Goal: Task Accomplishment & Management: Manage account settings

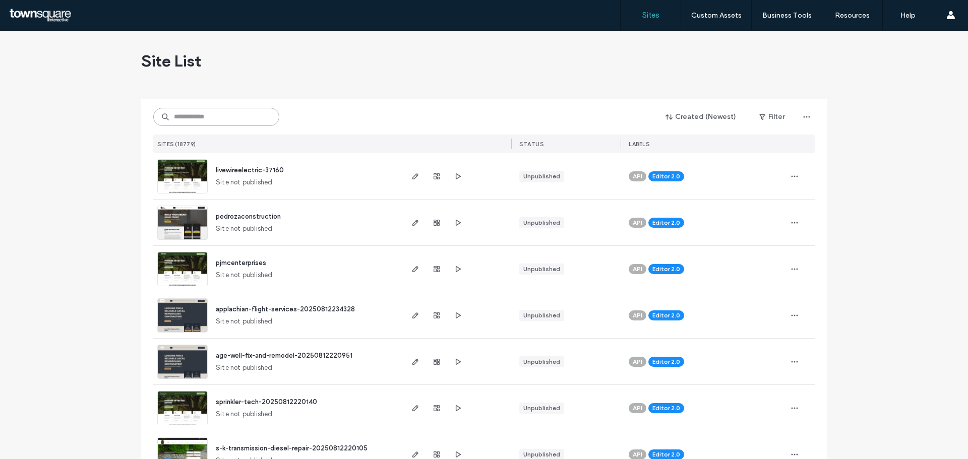
click at [253, 110] on input at bounding box center [216, 117] width 126 height 18
paste input "**********"
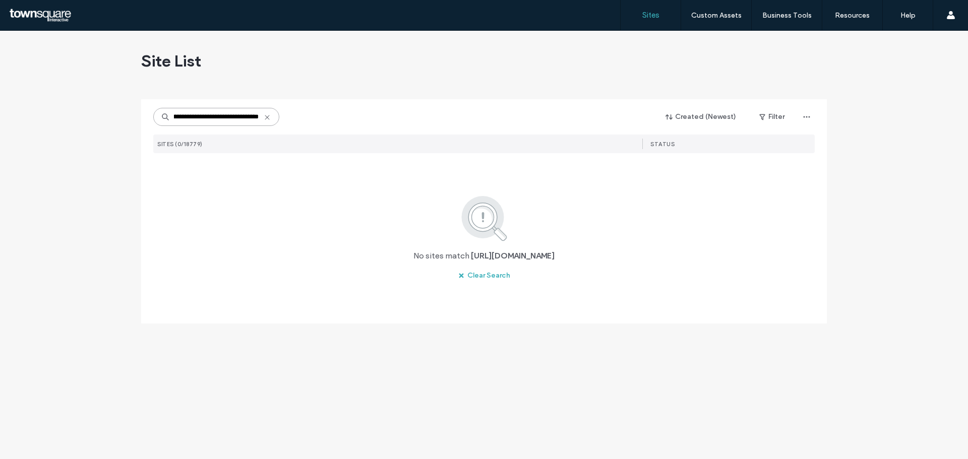
scroll to position [0, 64]
type input "**********"
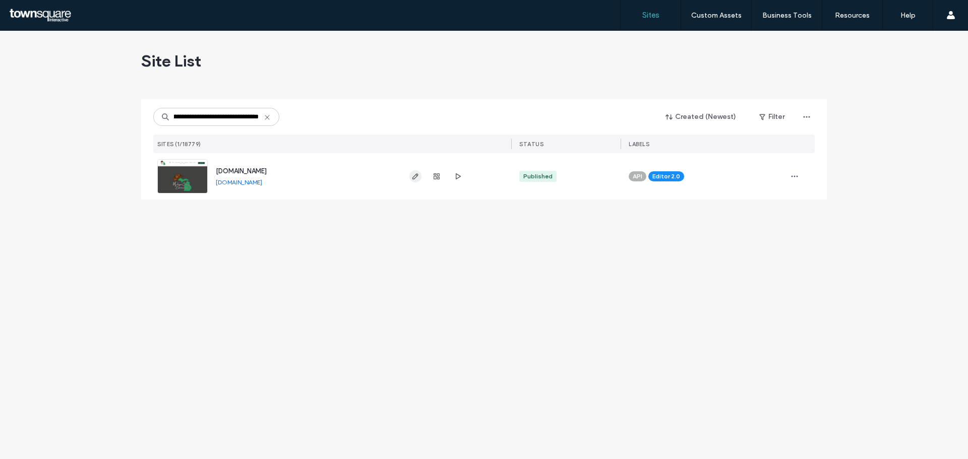
click at [414, 179] on use "button" at bounding box center [415, 176] width 6 height 6
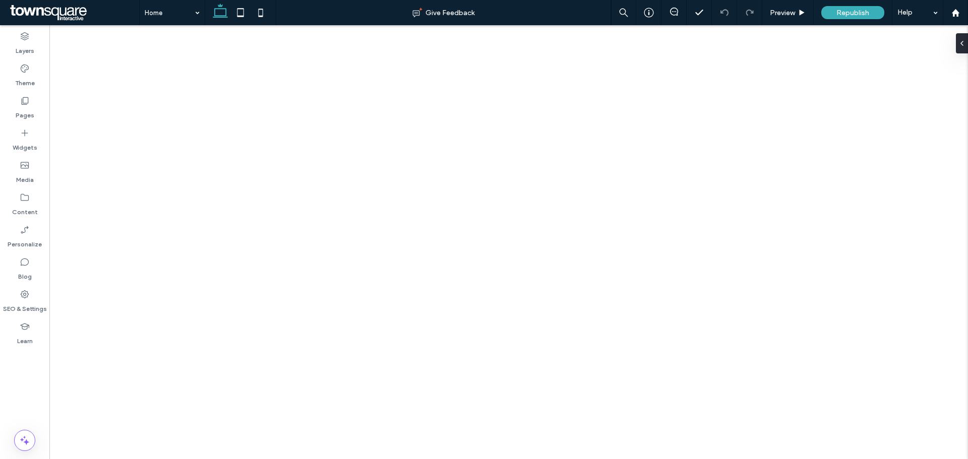
click at [27, 114] on label "Pages" at bounding box center [25, 113] width 19 height 14
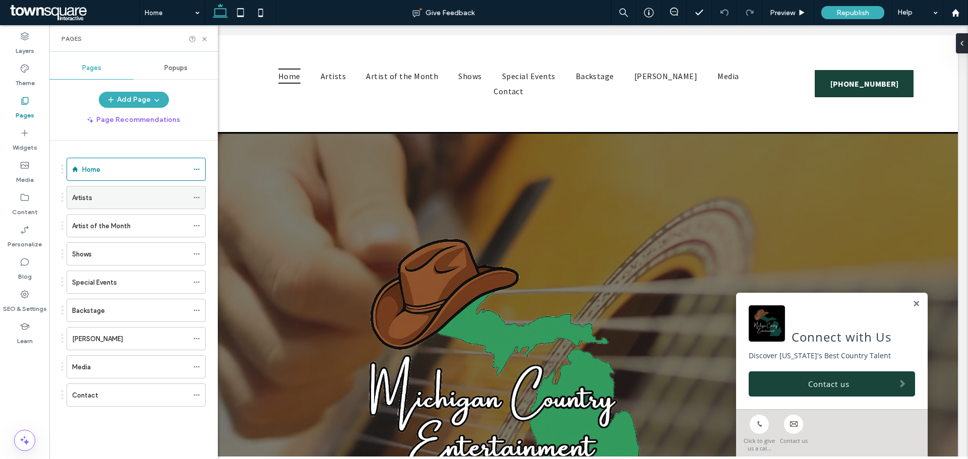
click at [108, 204] on div "Artists" at bounding box center [130, 198] width 116 height 22
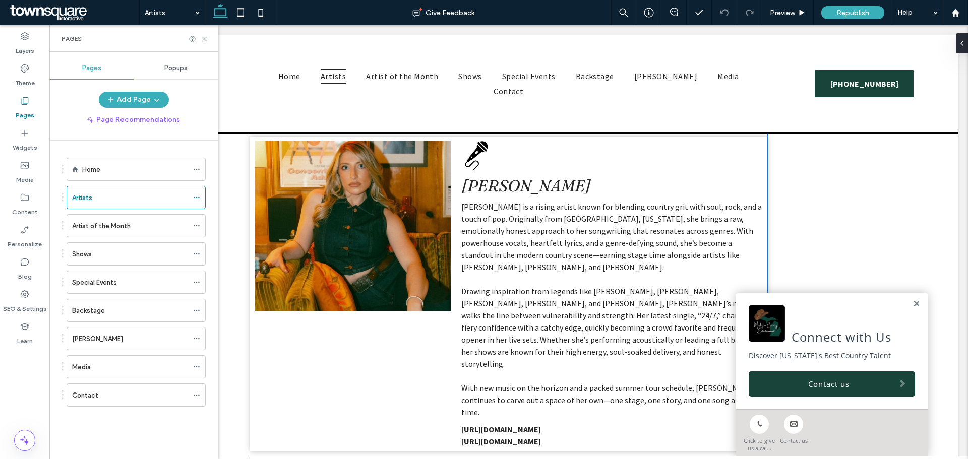
scroll to position [857, 0]
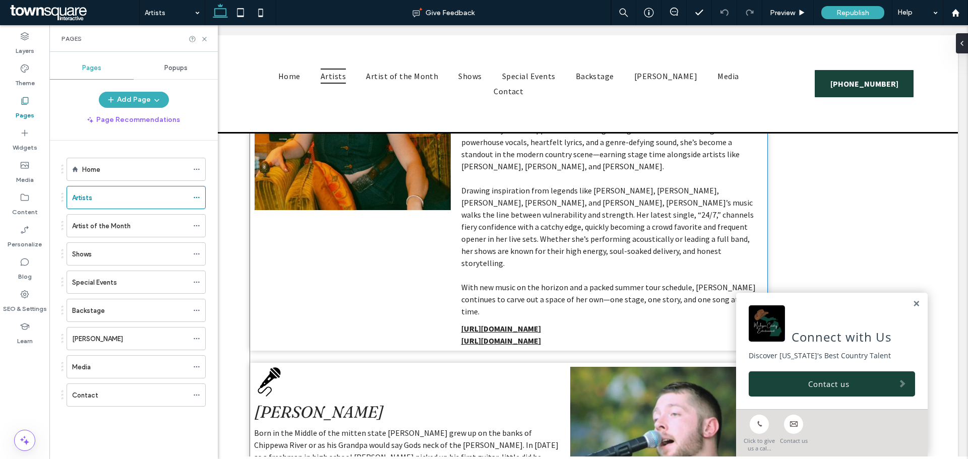
click at [372, 251] on div "[PERSON_NAME] [PERSON_NAME] is a rising artist known for blending country grit …" at bounding box center [508, 193] width 517 height 315
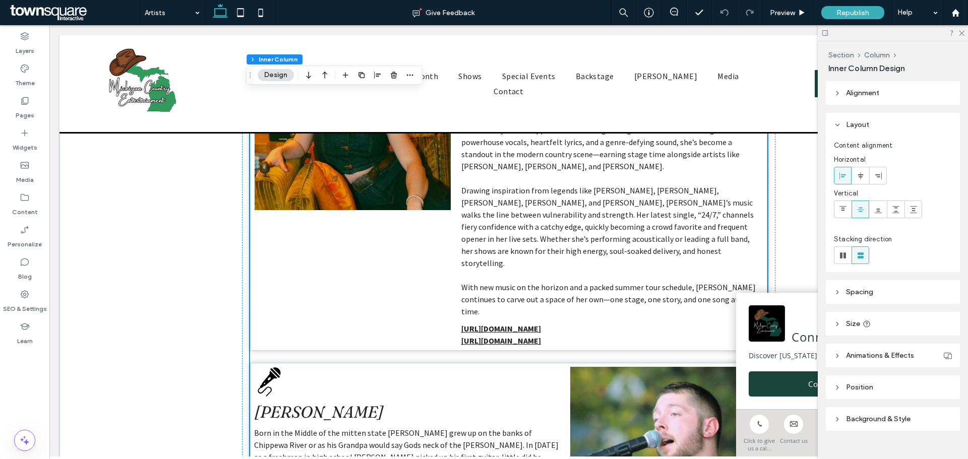
click at [375, 259] on div "[PERSON_NAME] [PERSON_NAME] is a rising artist known for blending country grit …" at bounding box center [508, 193] width 517 height 315
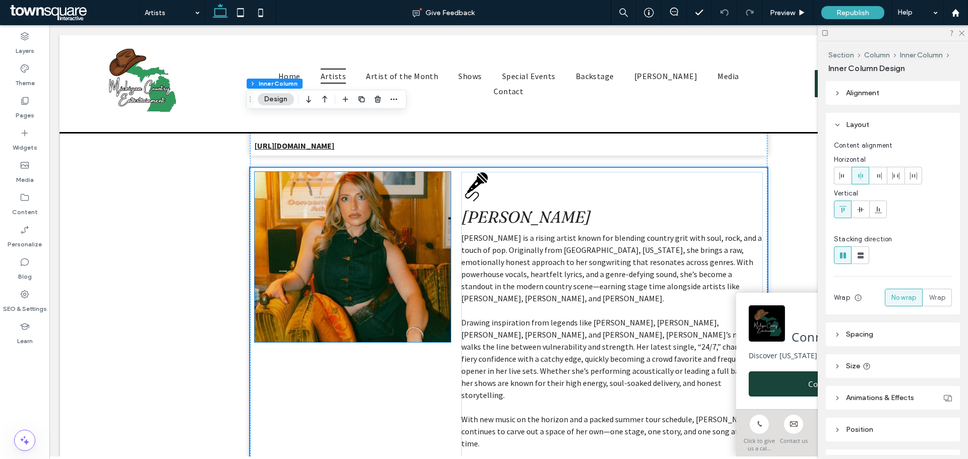
scroll to position [655, 0]
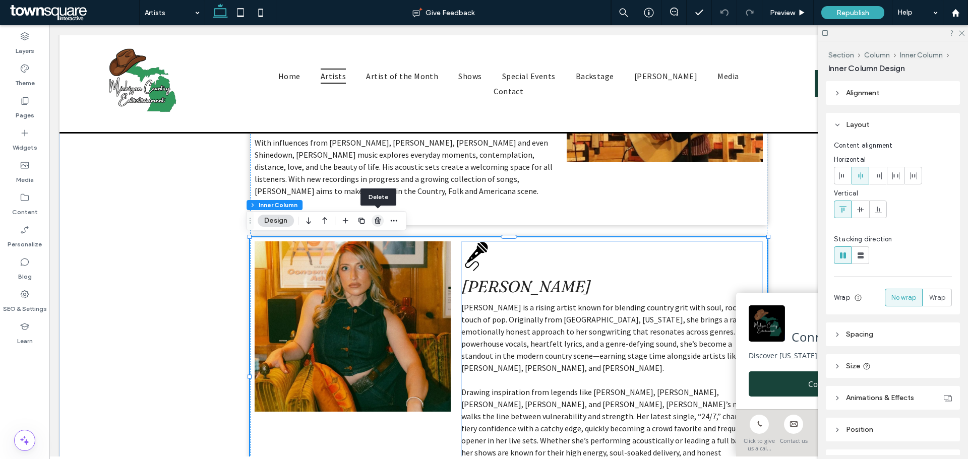
click at [378, 224] on use "button" at bounding box center [378, 220] width 6 height 7
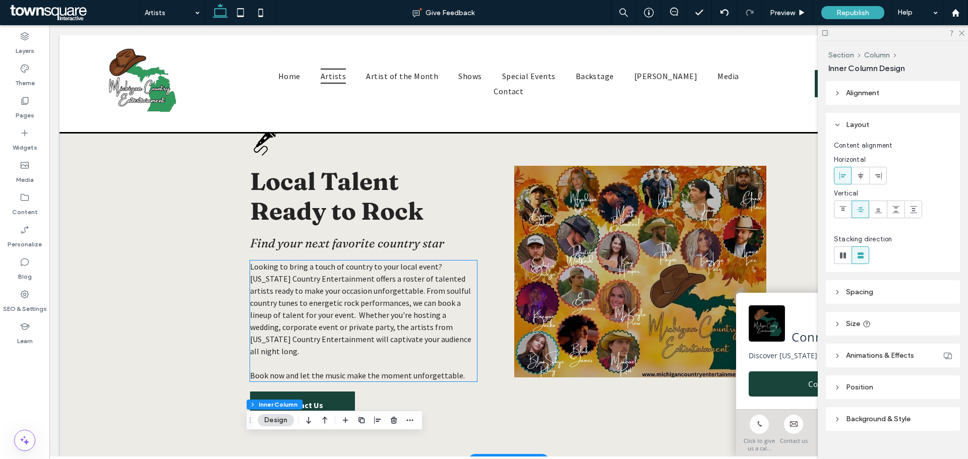
scroll to position [0, 0]
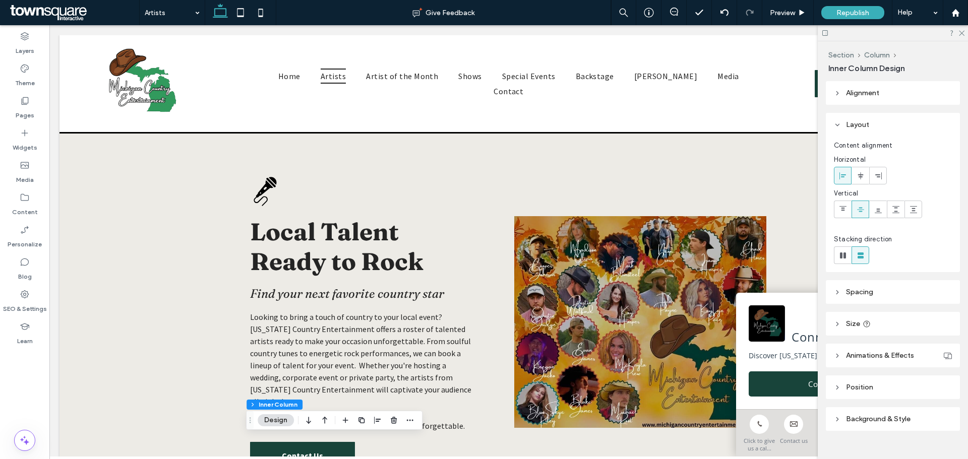
click at [964, 32] on icon at bounding box center [961, 32] width 7 height 7
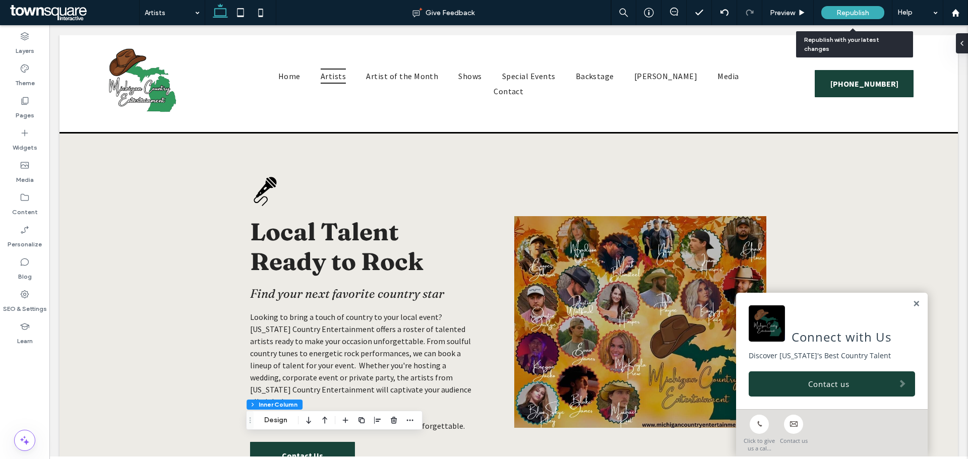
click at [857, 15] on span "Republish" at bounding box center [853, 13] width 33 height 9
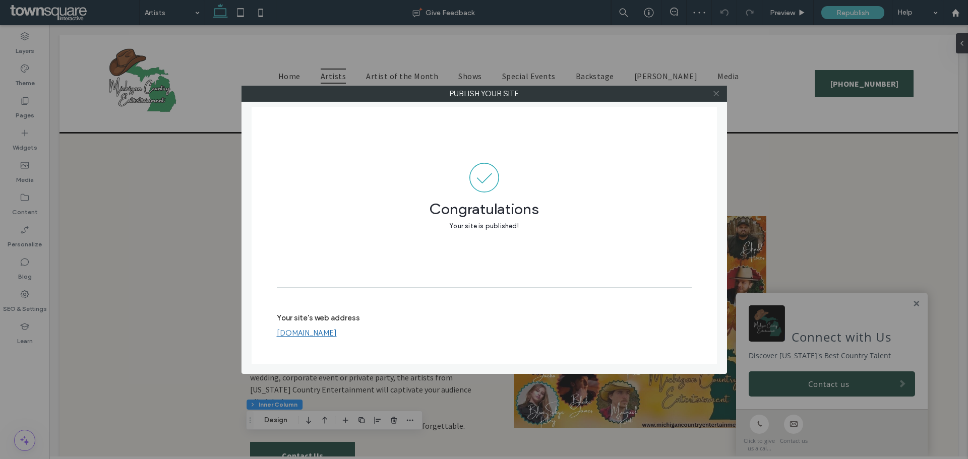
click at [720, 92] on icon at bounding box center [716, 94] width 8 height 8
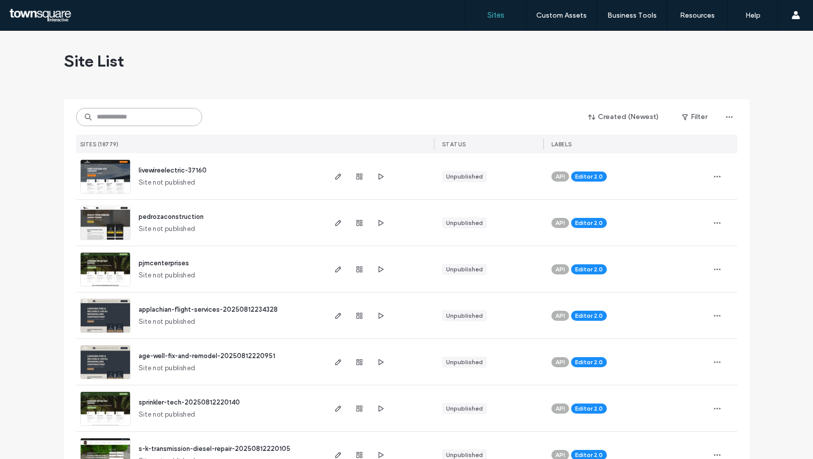
click at [133, 120] on input at bounding box center [139, 117] width 126 height 18
paste input "**********"
type input "**********"
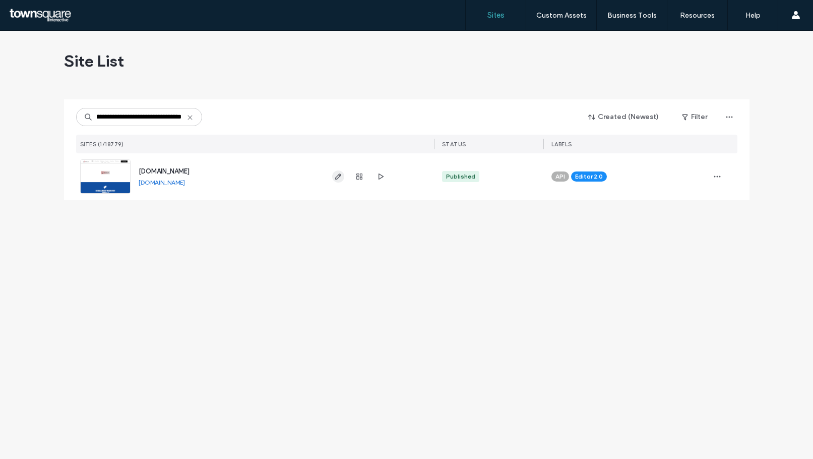
click at [338, 177] on icon "button" at bounding box center [338, 176] width 8 height 8
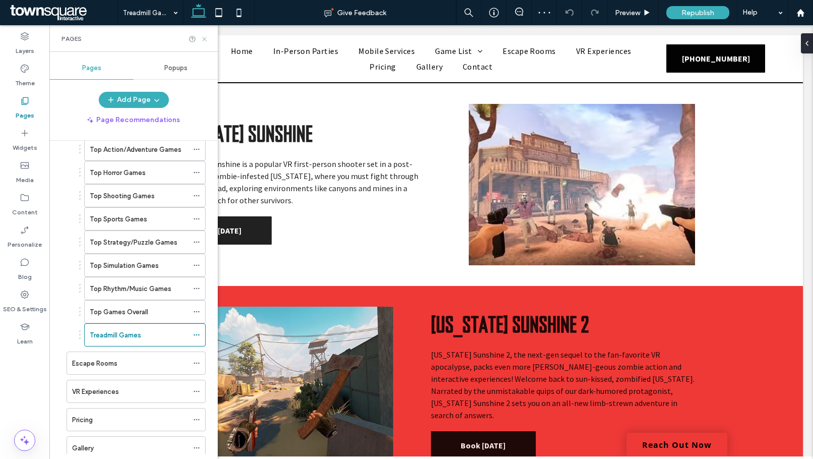
click at [208, 38] on icon at bounding box center [205, 39] width 8 height 8
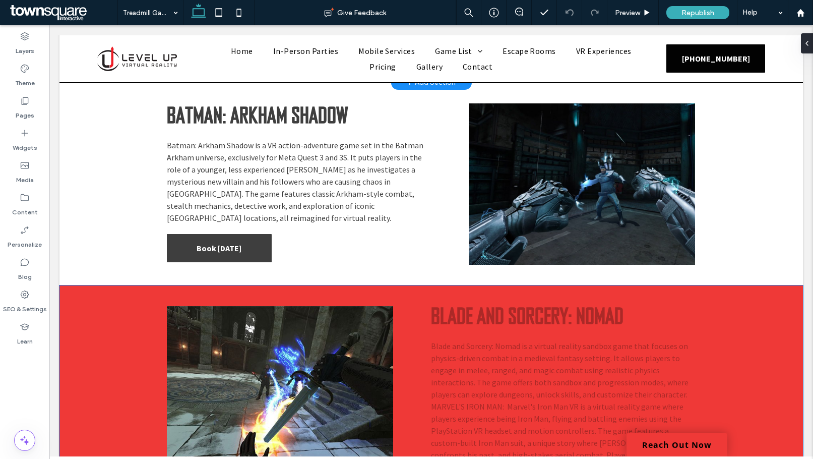
scroll to position [908, 0]
